Goal: Use online tool/utility: Utilize a website feature to perform a specific function

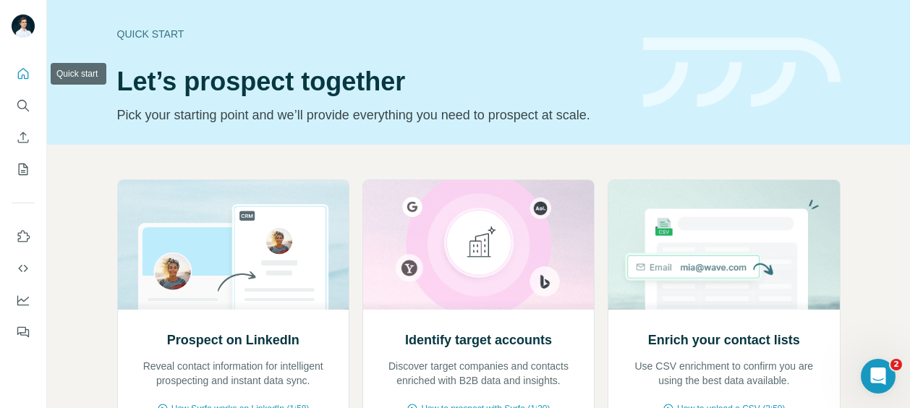
click at [26, 77] on icon "Quick start" at bounding box center [23, 74] width 14 height 14
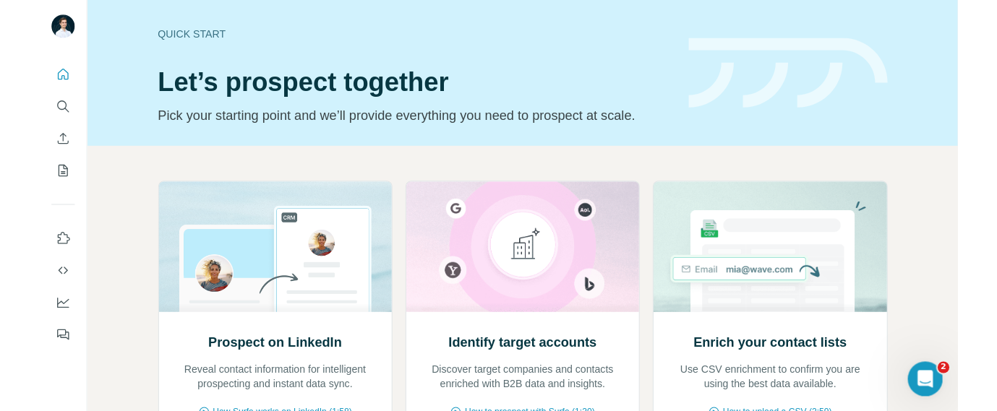
scroll to position [184, 0]
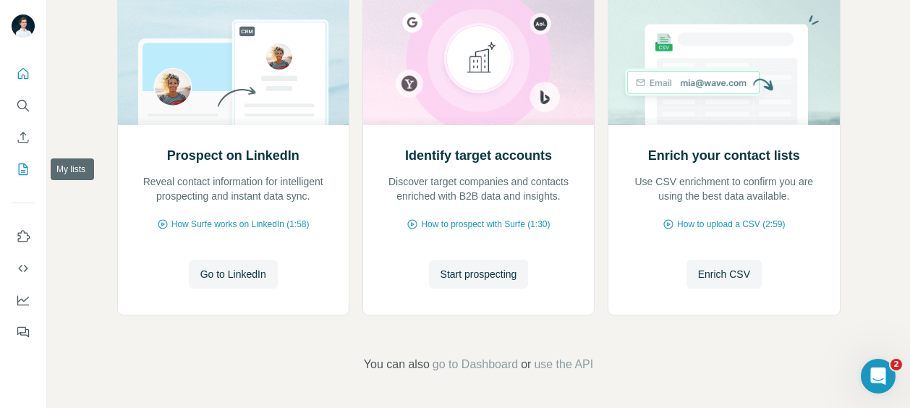
click at [28, 166] on icon "My lists" at bounding box center [23, 169] width 14 height 14
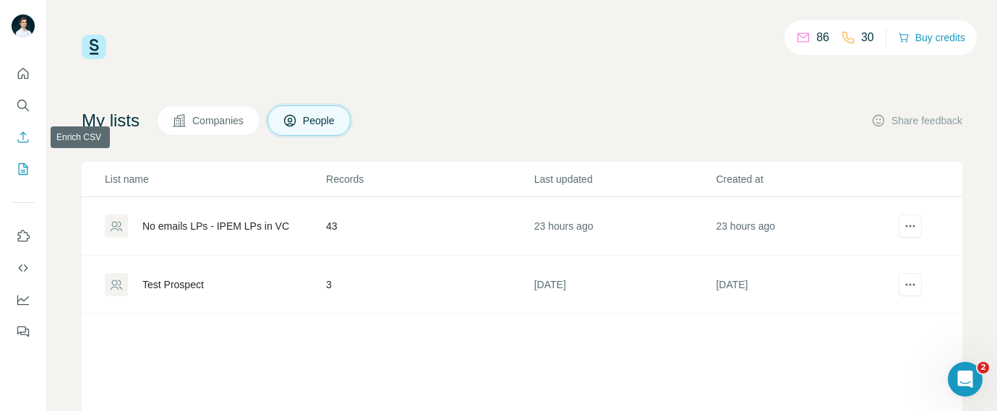
click at [22, 142] on icon "Enrich CSV" at bounding box center [23, 137] width 11 height 11
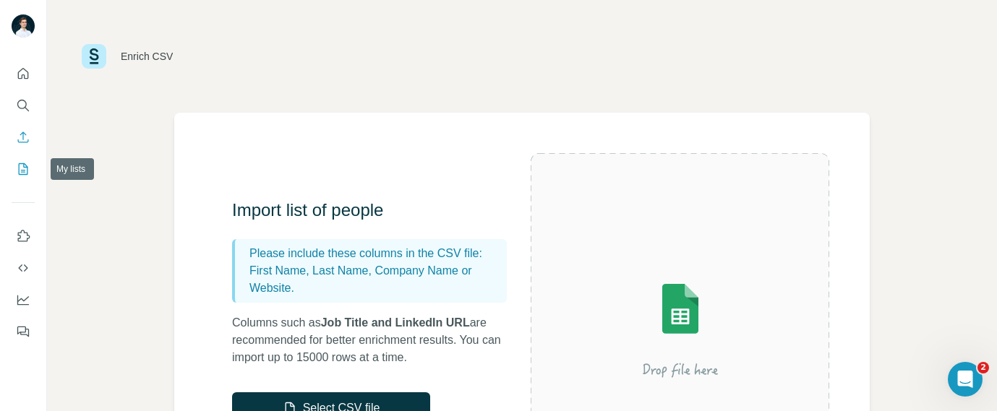
click at [27, 170] on icon "My lists" at bounding box center [23, 169] width 14 height 14
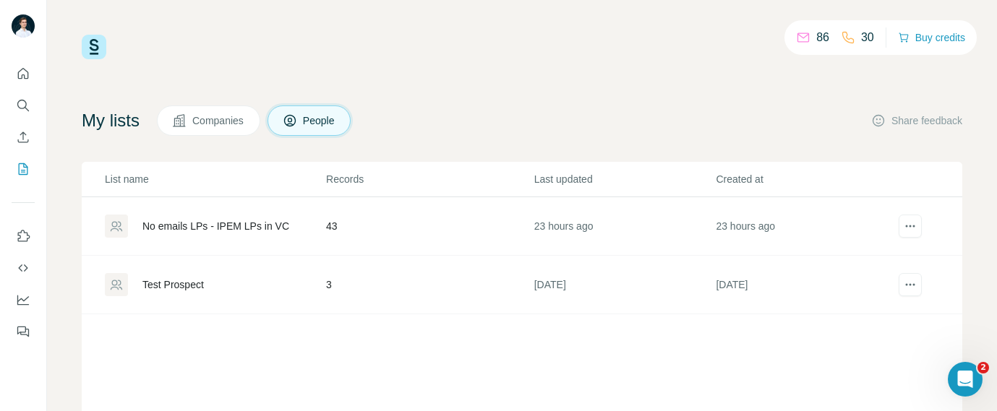
click at [861, 37] on p "30" at bounding box center [867, 37] width 13 height 17
click at [844, 37] on icon at bounding box center [848, 37] width 14 height 14
click at [22, 76] on icon "Quick start" at bounding box center [23, 74] width 14 height 14
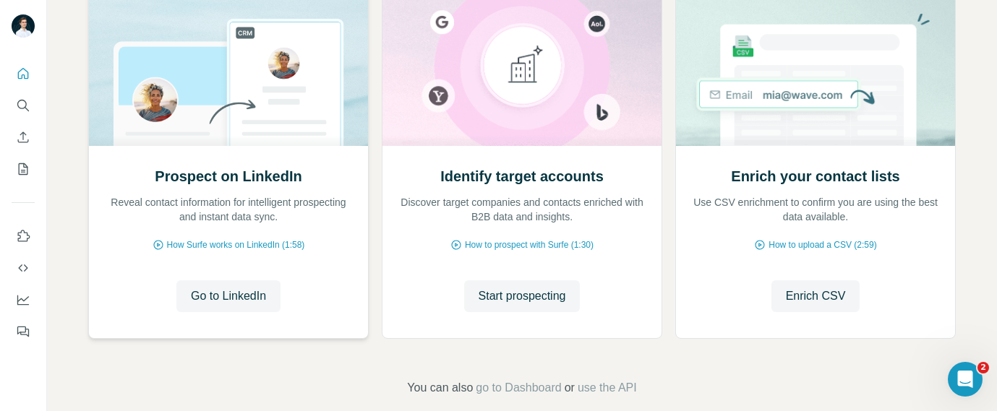
scroll to position [210, 0]
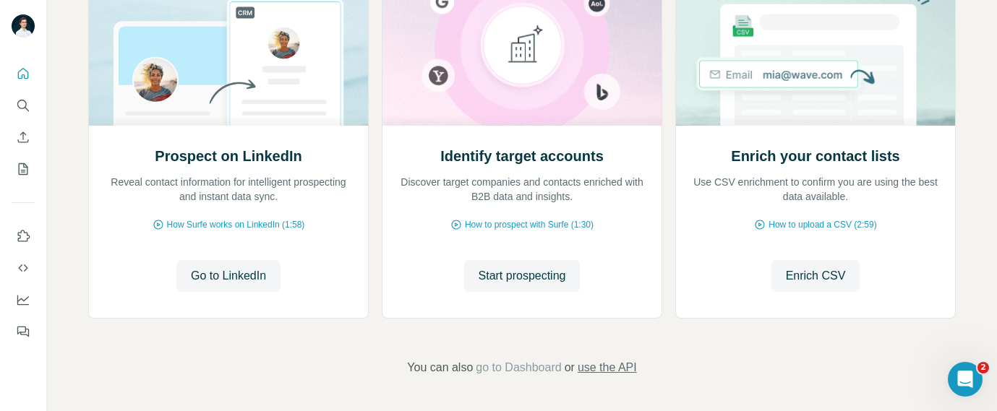
click at [626, 364] on span "use the API" at bounding box center [607, 367] width 59 height 17
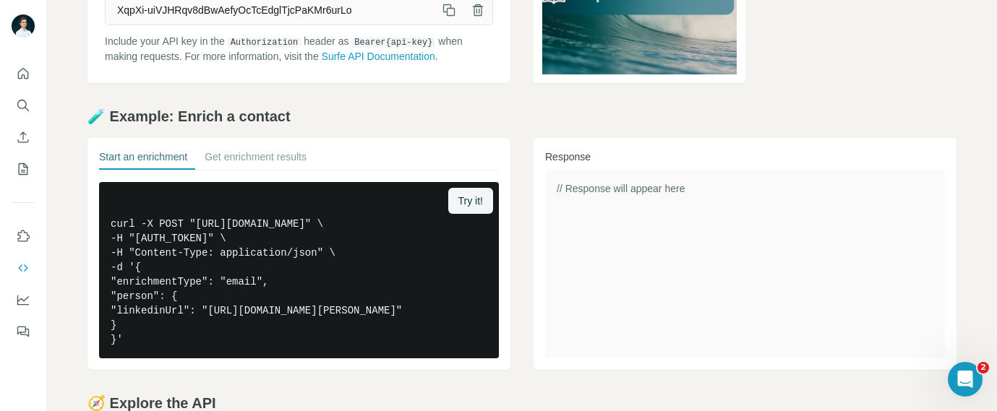
scroll to position [163, 0]
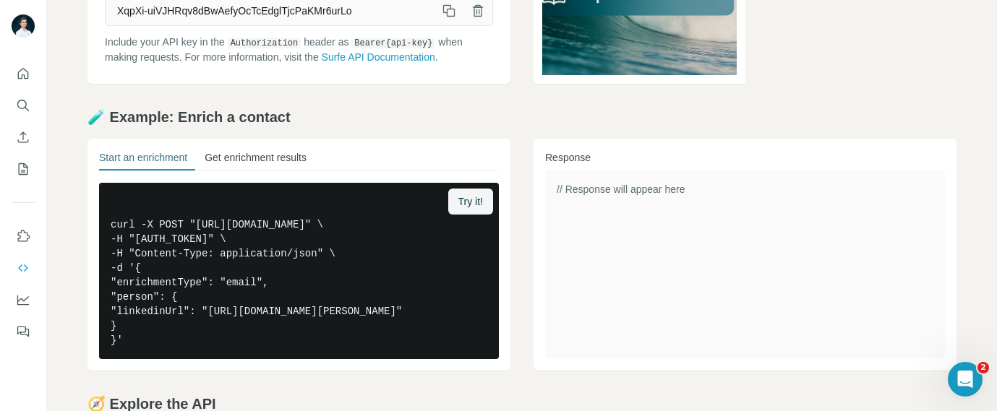
click at [254, 155] on button "Get enrichment results" at bounding box center [256, 160] width 102 height 20
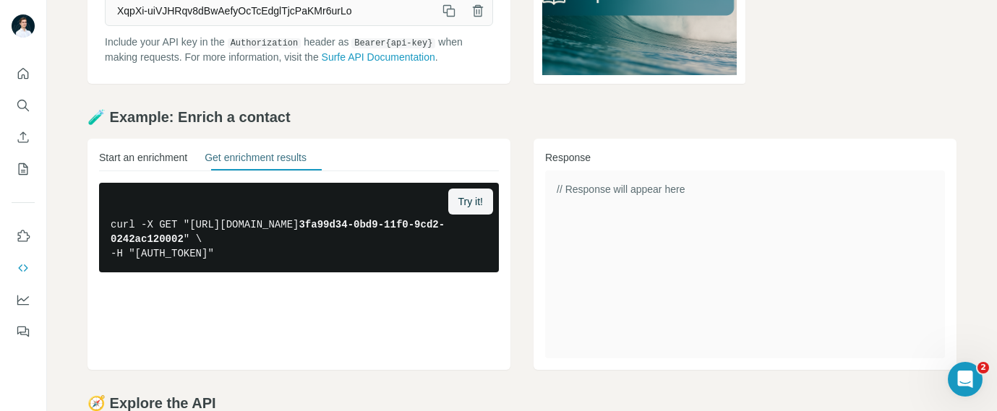
click at [152, 153] on button "Start an enrichment" at bounding box center [143, 160] width 88 height 20
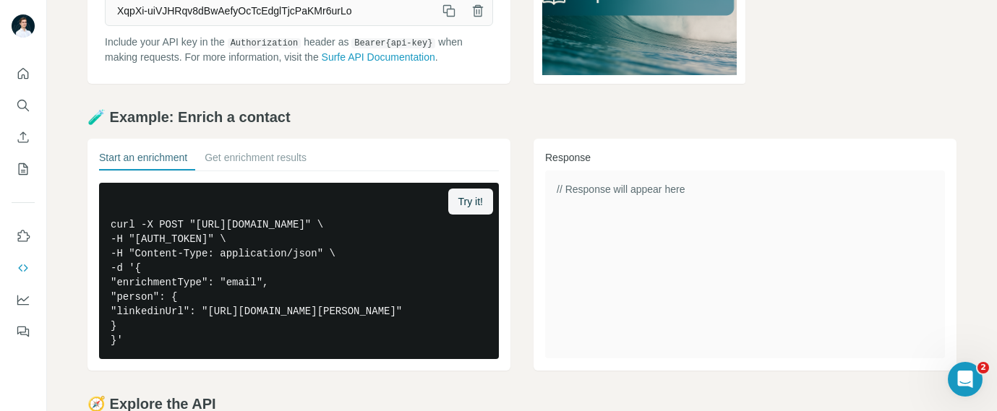
click at [597, 215] on div "// Response will appear here" at bounding box center [745, 265] width 400 height 188
click at [476, 193] on button "Try it!" at bounding box center [470, 202] width 45 height 26
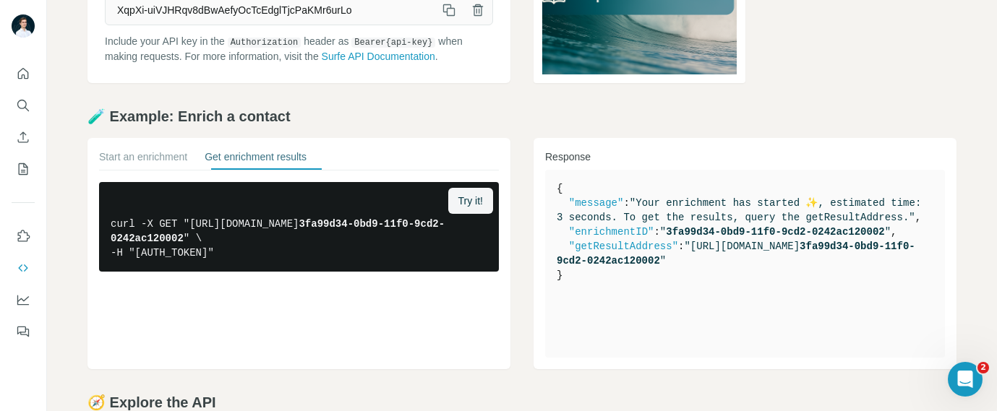
scroll to position [332, 0]
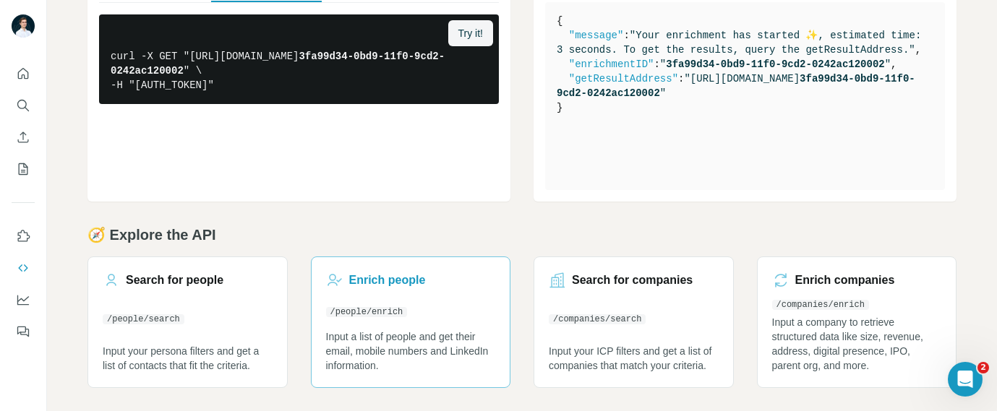
click at [456, 309] on link "[DEMOGRAPHIC_DATA] people /people/enrich Input a list of people and get their e…" at bounding box center [411, 323] width 200 height 132
